Goal: Task Accomplishment & Management: Use online tool/utility

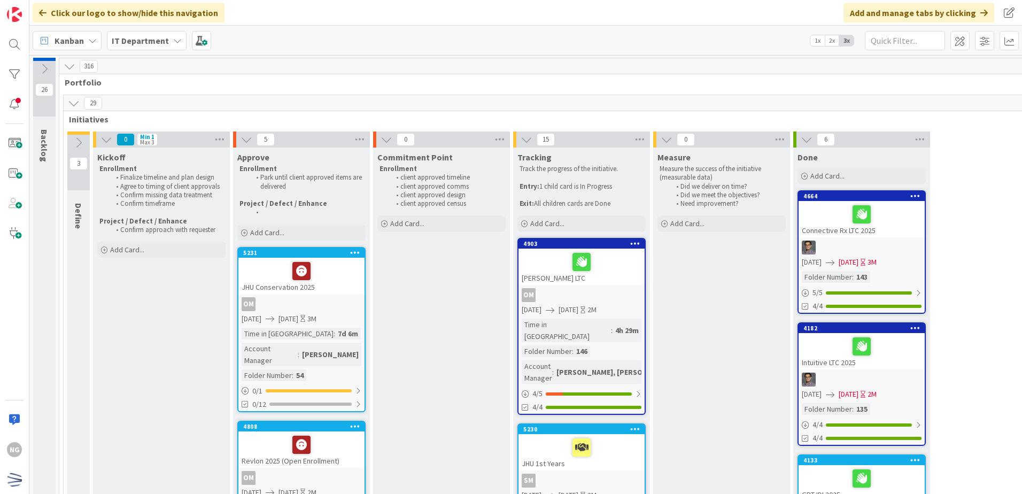
drag, startPoint x: 0, startPoint y: 0, endPoint x: 504, endPoint y: 48, distance: 506.7
click at [504, 48] on div "Kanban IT Department 1x 2x 3x" at bounding box center [525, 40] width 992 height 29
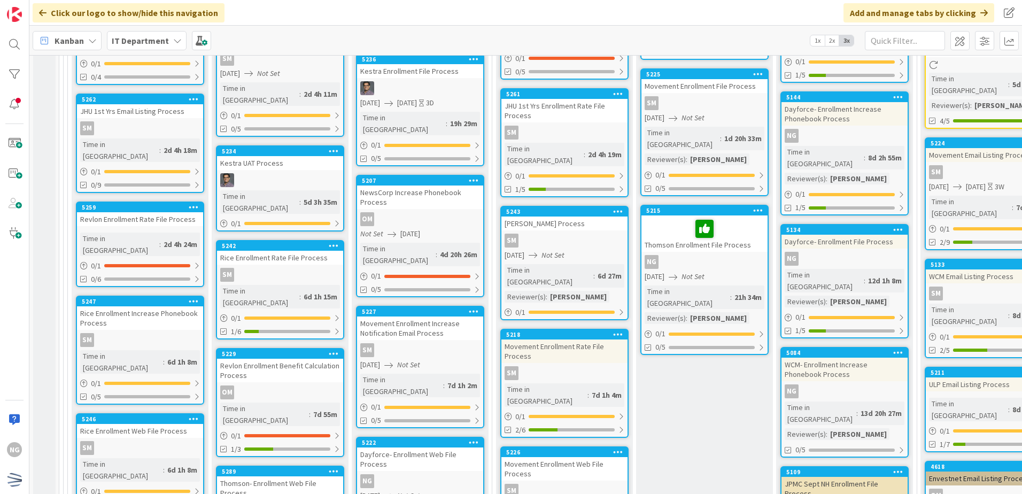
scroll to position [3153, 0]
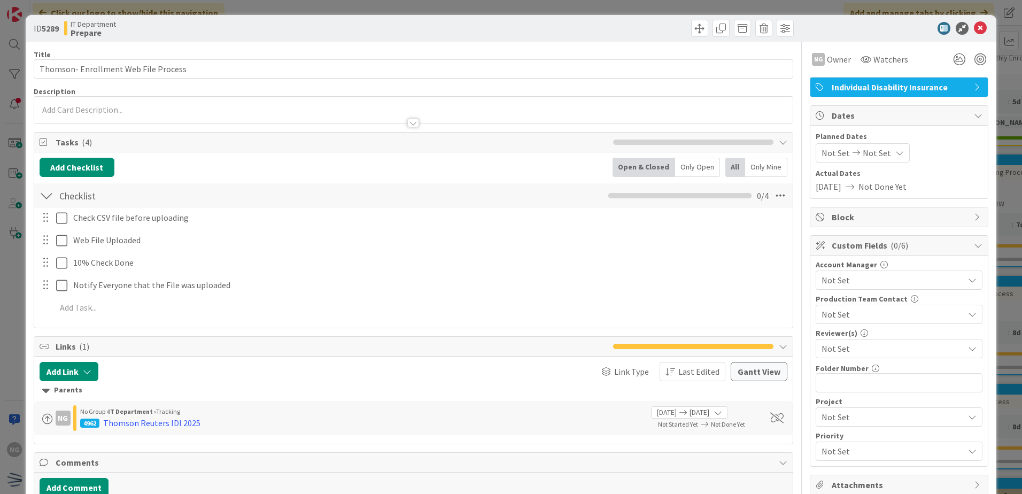
click at [850, 150] on icon at bounding box center [856, 152] width 13 height 7
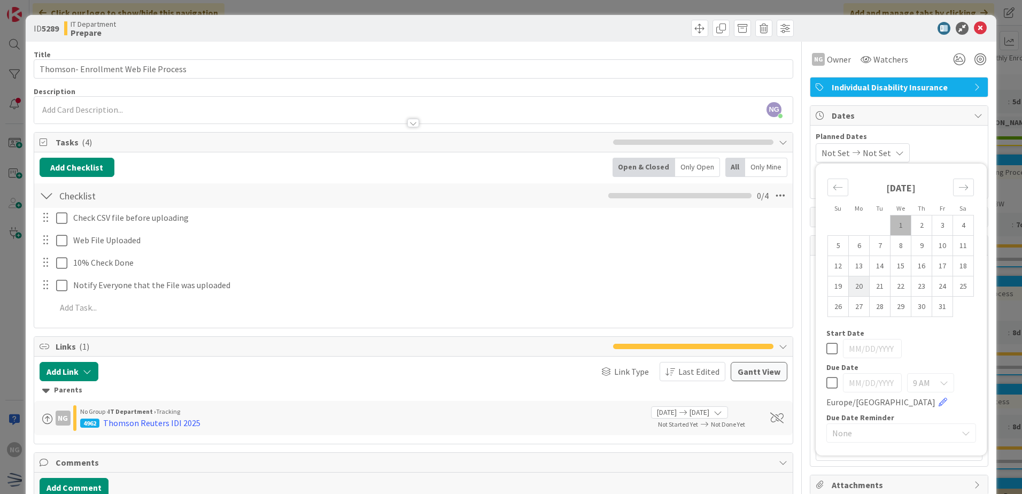
click at [859, 288] on td "20" at bounding box center [859, 286] width 21 height 20
type input "[DATE]"
click at [974, 28] on icon at bounding box center [980, 28] width 13 height 13
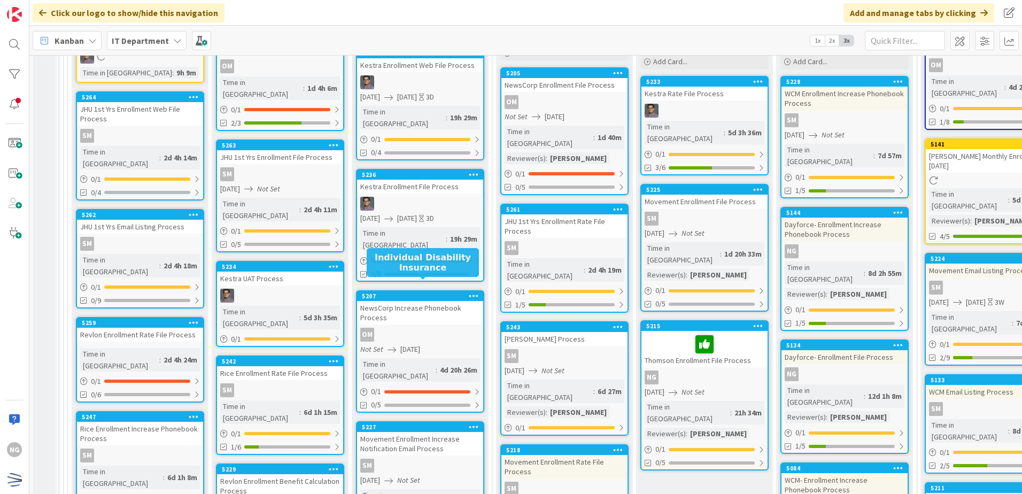
scroll to position [3064, 0]
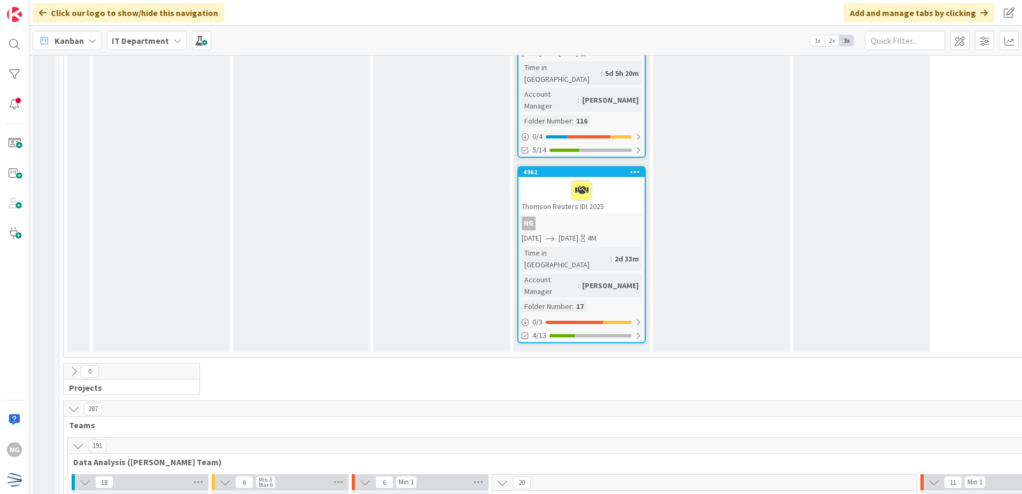
scroll to position [2512, 0]
